Goal: Information Seeking & Learning: Learn about a topic

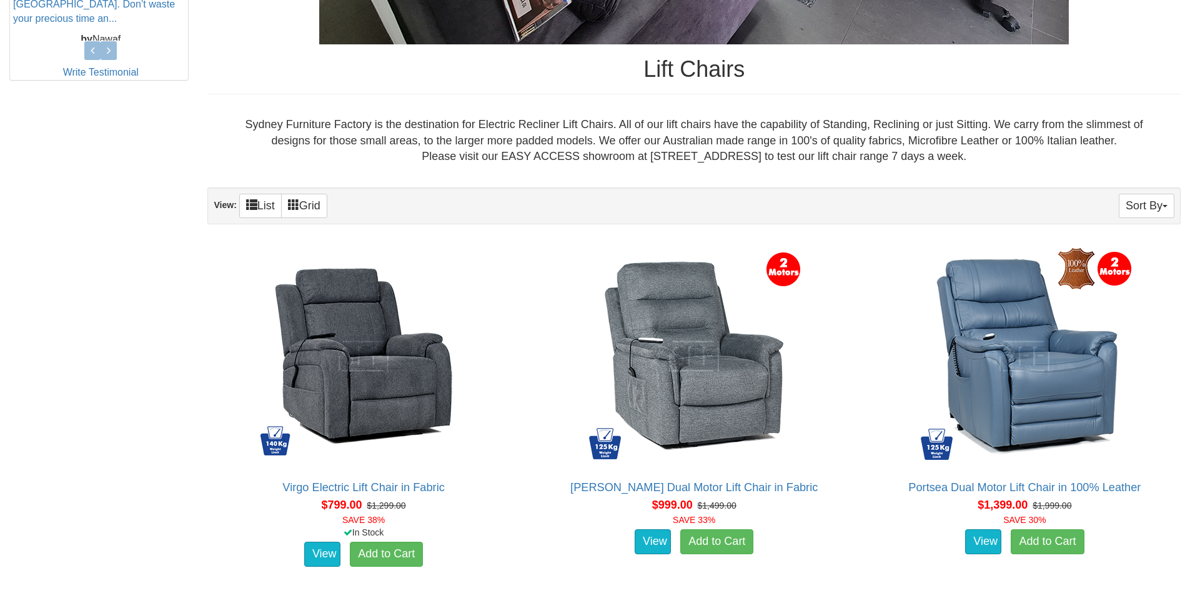
scroll to position [750, 0]
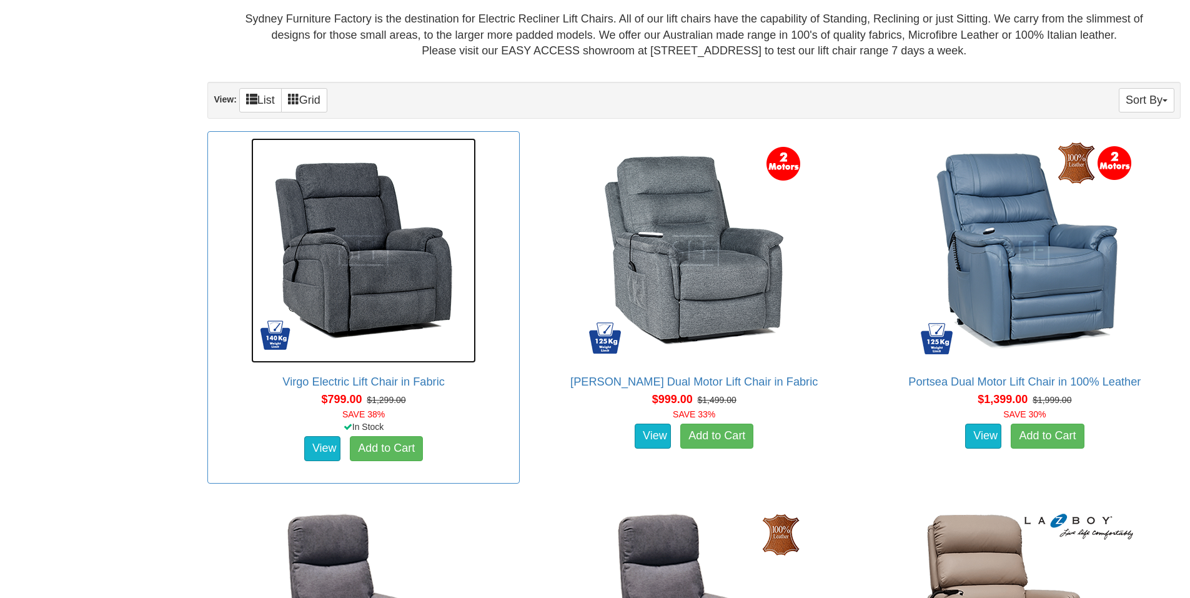
click at [391, 254] on img at bounding box center [363, 250] width 225 height 225
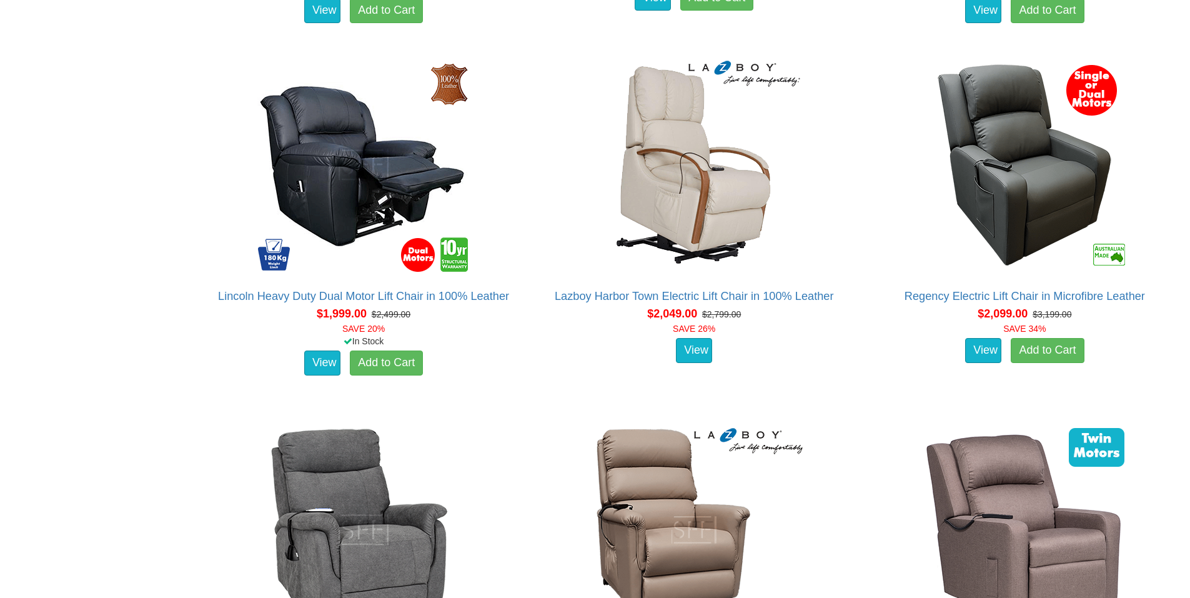
scroll to position [2061, 0]
